Goal: Check status: Check status

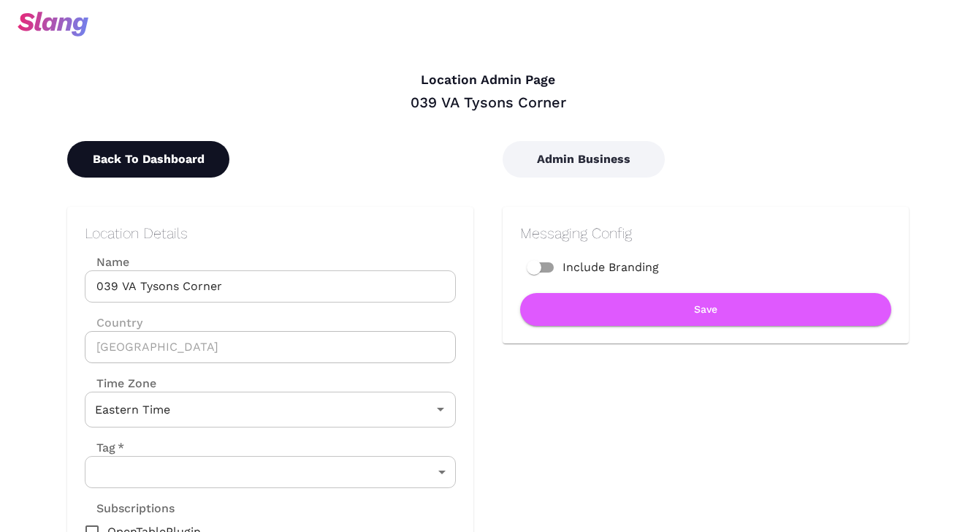
click at [207, 172] on button "Back To Dashboard" at bounding box center [148, 159] width 162 height 37
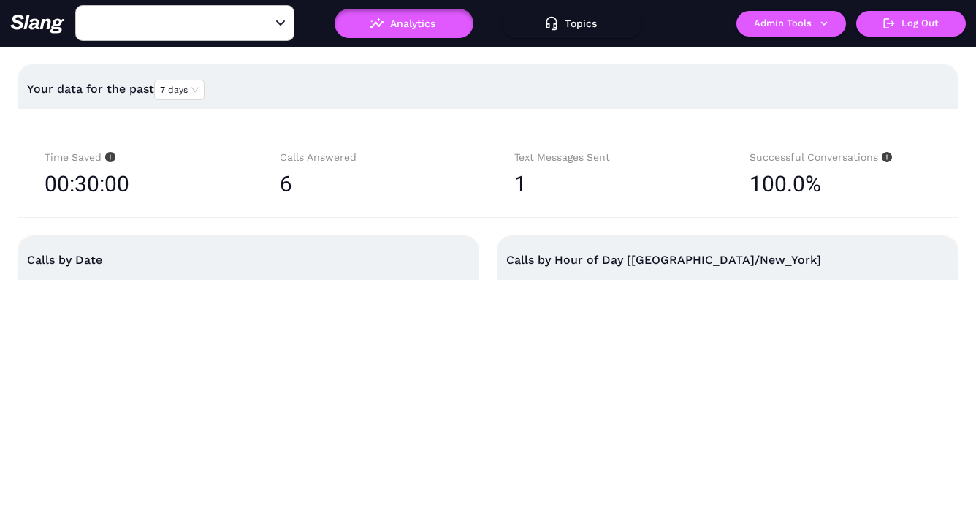
type input "039 VA Tysons Corner"
click at [280, 23] on icon "Open" at bounding box center [280, 23] width 7 height 4
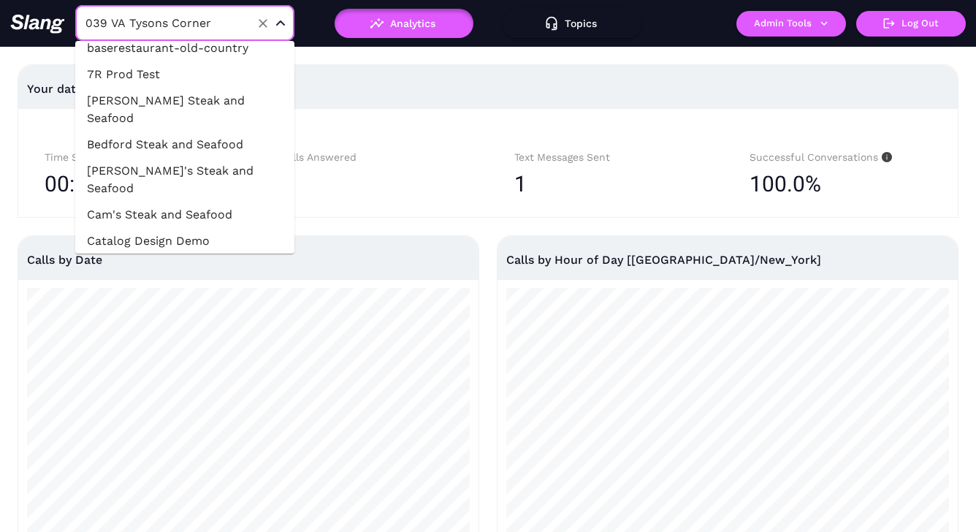
scroll to position [38877, 0]
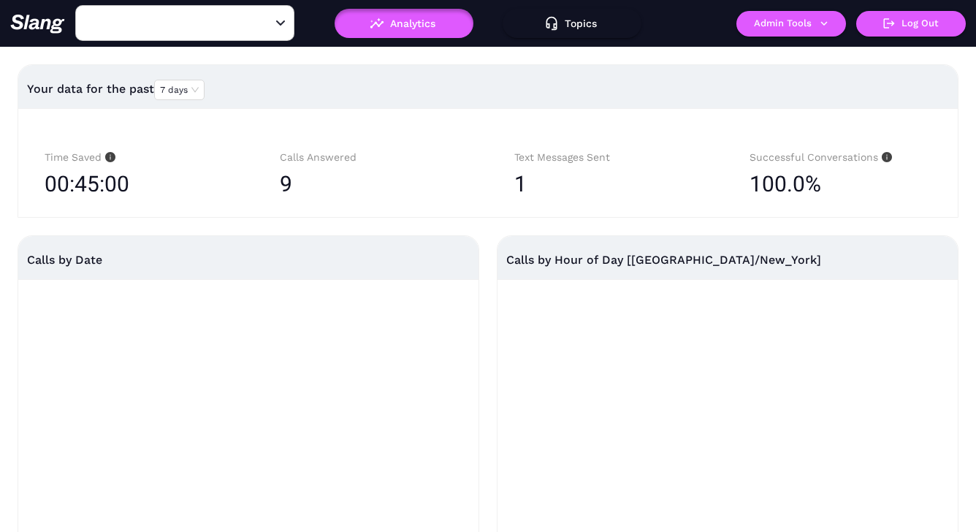
type input "040 [GEOGRAPHIC_DATA] [GEOGRAPHIC_DATA]"
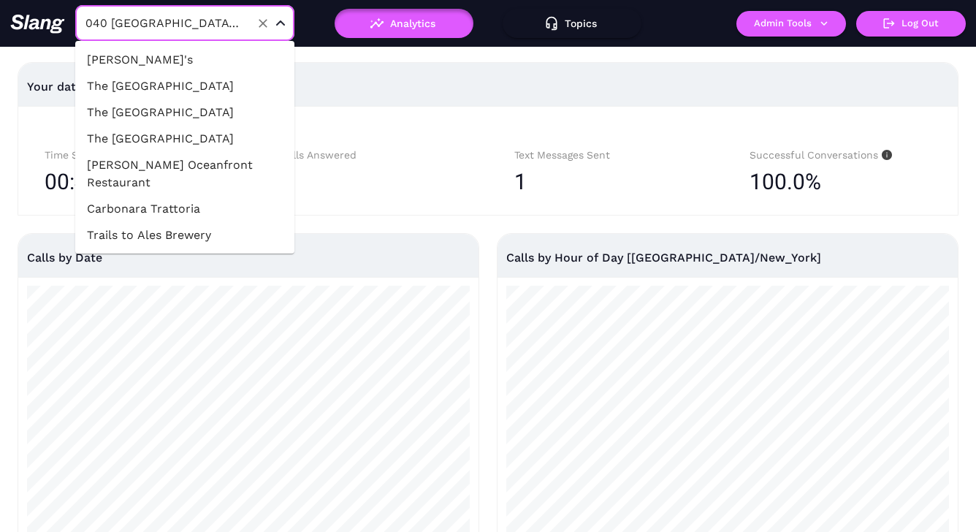
click at [224, 22] on input "040 [GEOGRAPHIC_DATA] [GEOGRAPHIC_DATA]" at bounding box center [162, 23] width 161 height 23
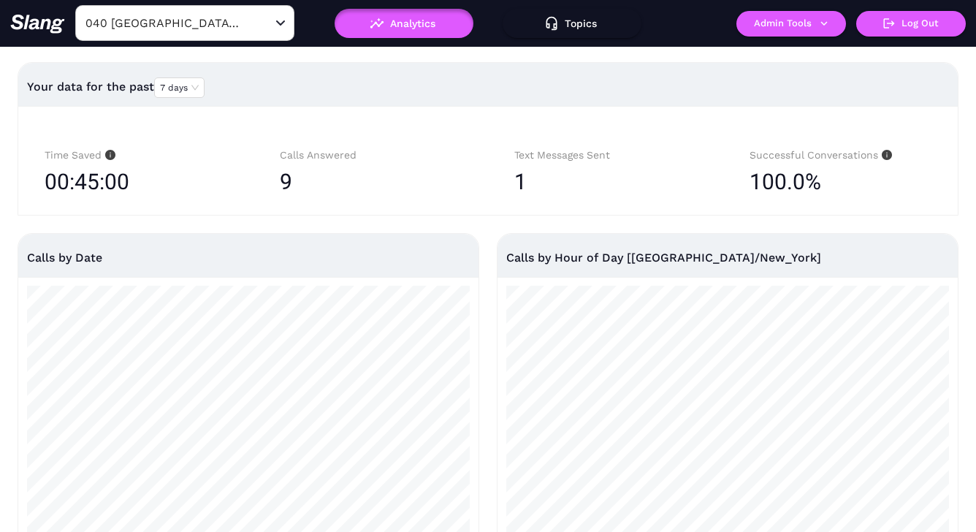
click at [362, 180] on div "9" at bounding box center [371, 182] width 183 height 37
click at [167, 99] on div "Your data for the past 7 days" at bounding box center [488, 86] width 922 height 35
click at [172, 91] on span "7 days" at bounding box center [179, 87] width 39 height 19
click at [185, 131] on div "30 days" at bounding box center [180, 134] width 38 height 13
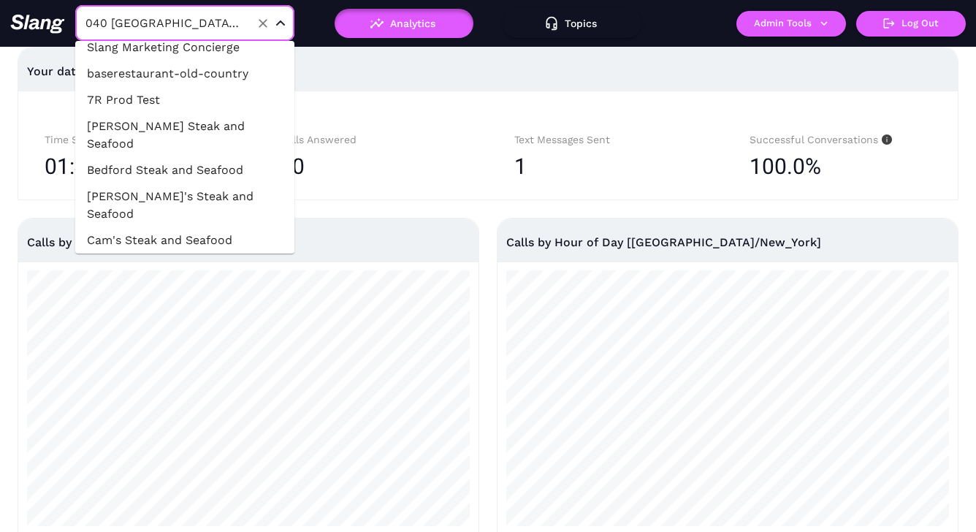
drag, startPoint x: 228, startPoint y: 22, endPoint x: 73, endPoint y: 26, distance: 154.9
click at [73, 26] on div "040 [GEOGRAPHIC_DATA] [GEOGRAPHIC_DATA] ​" at bounding box center [172, 23] width 324 height 37
